Goal: Navigation & Orientation: Go to known website

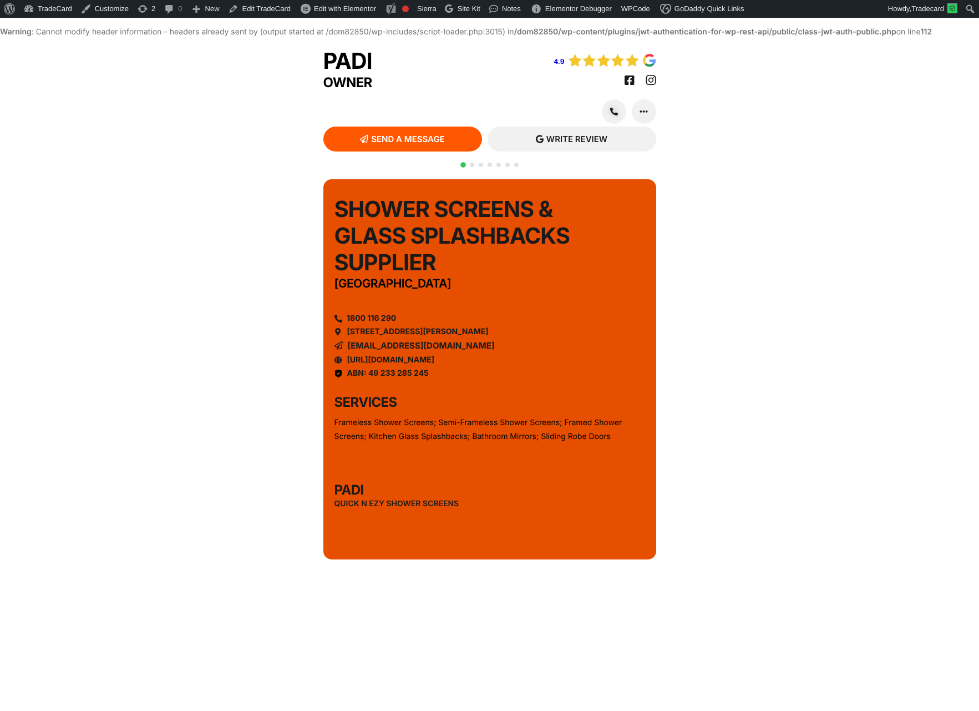
scroll to position [19, 0]
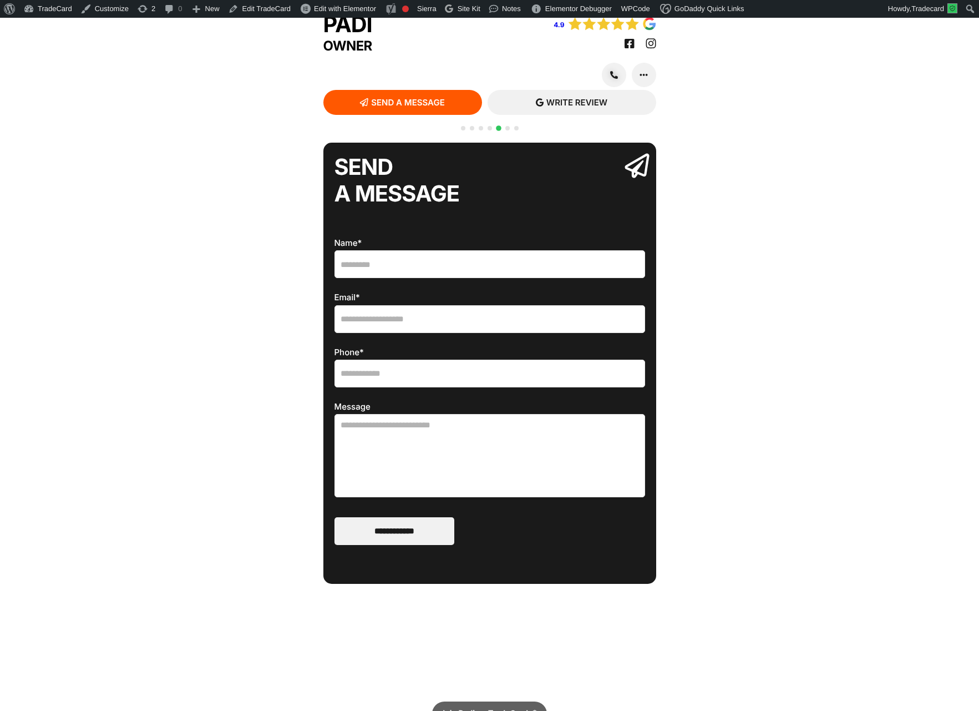
drag, startPoint x: 469, startPoint y: 146, endPoint x: 460, endPoint y: 147, distance: 8.9
click at [468, 145] on div at bounding box center [490, 135] width 62 height 22
click at [460, 145] on div at bounding box center [490, 135] width 62 height 22
click at [462, 130] on span "Go to slide 1" at bounding box center [463, 128] width 4 height 4
